Goal: Information Seeking & Learning: Find specific fact

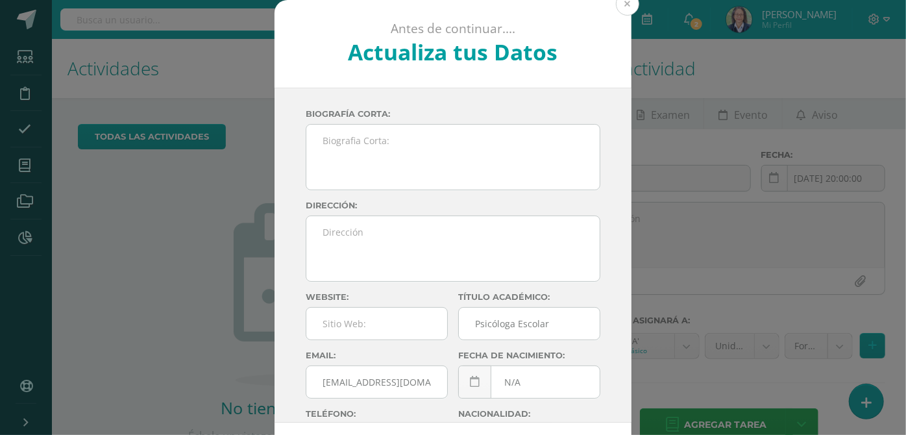
click at [621, 5] on button at bounding box center [627, 3] width 23 height 23
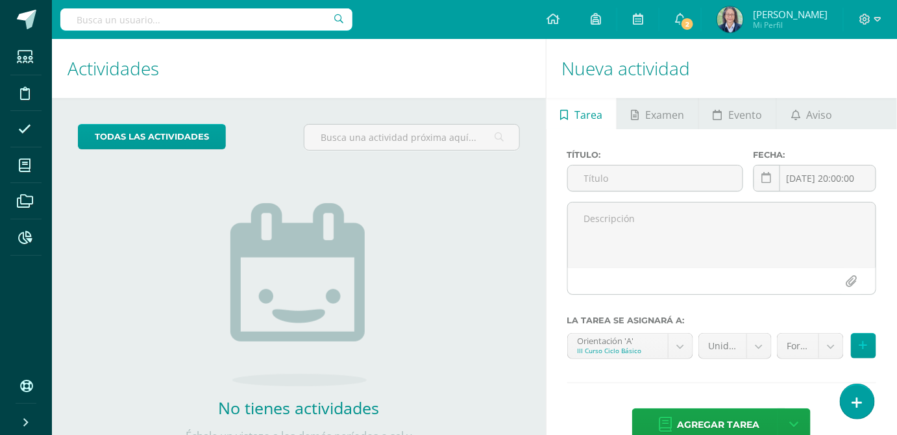
click at [271, 16] on input "text" at bounding box center [206, 19] width 292 height 22
type input "alisson palencio"
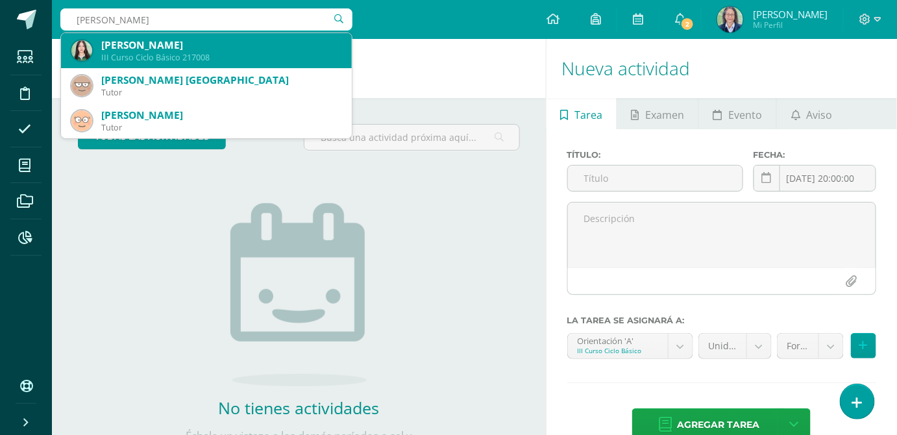
click at [256, 54] on div "III Curso Ciclo Básico 217008" at bounding box center [221, 57] width 240 height 11
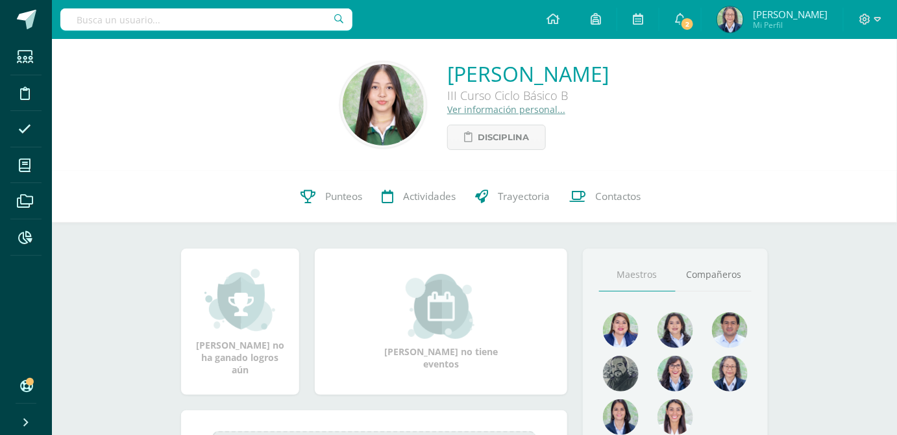
click at [489, 112] on link "Ver información personal..." at bounding box center [506, 109] width 118 height 12
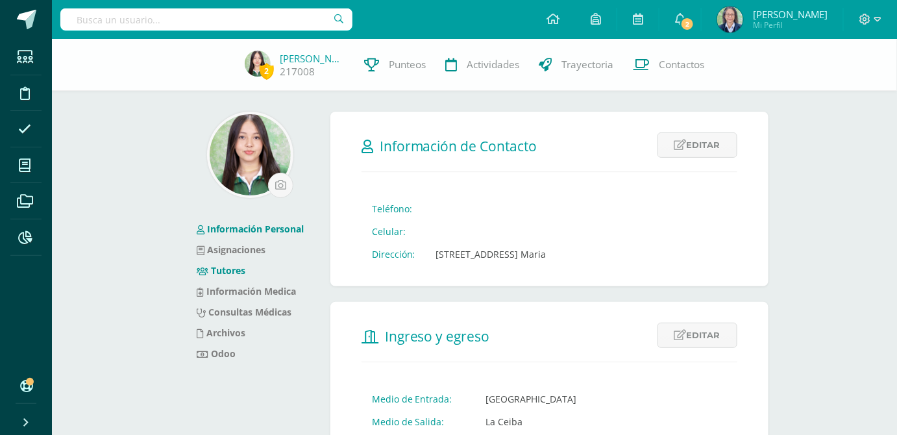
click at [236, 269] on link "Tutores" at bounding box center [221, 270] width 49 height 12
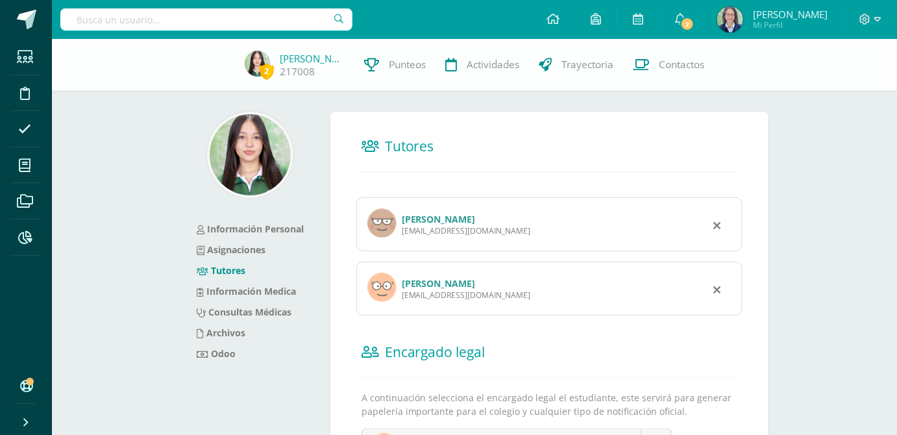
click at [430, 284] on link "[PERSON_NAME]" at bounding box center [439, 283] width 74 height 12
